Goal: Task Accomplishment & Management: Manage account settings

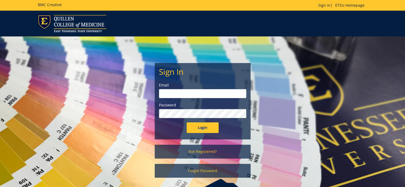
type input "[EMAIL_ADDRESS][DOMAIN_NAME]"
click at [197, 125] on input "Login" at bounding box center [203, 127] width 32 height 11
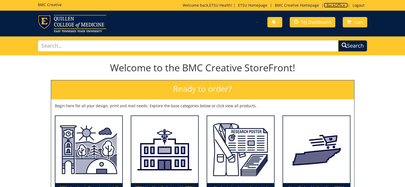
click at [335, 7] on link "BackOffice" at bounding box center [336, 5] width 24 height 5
